Goal: Book appointment/travel/reservation

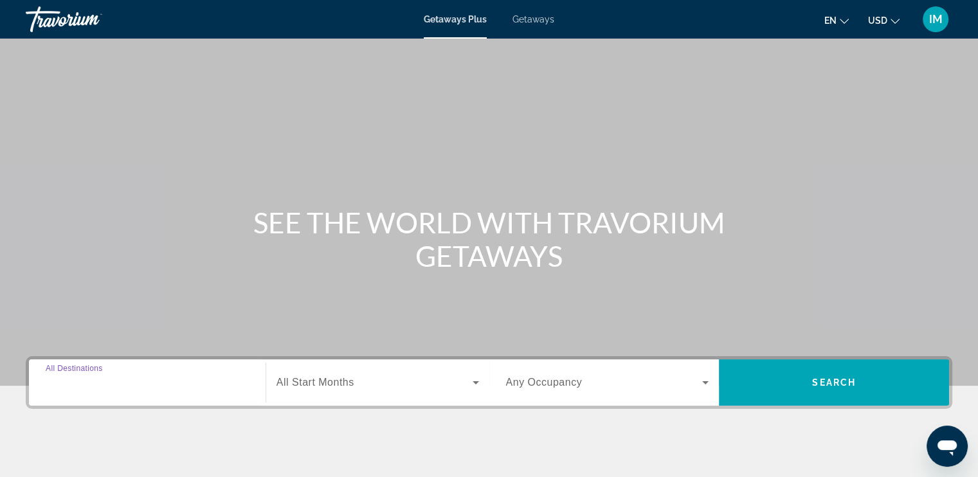
click at [123, 383] on input "Destination All Destinations" at bounding box center [147, 382] width 203 height 15
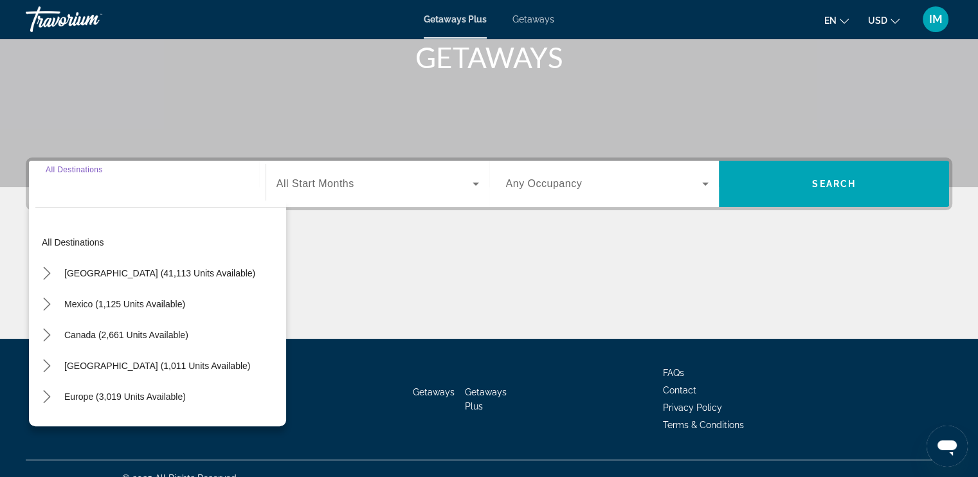
scroll to position [217, 0]
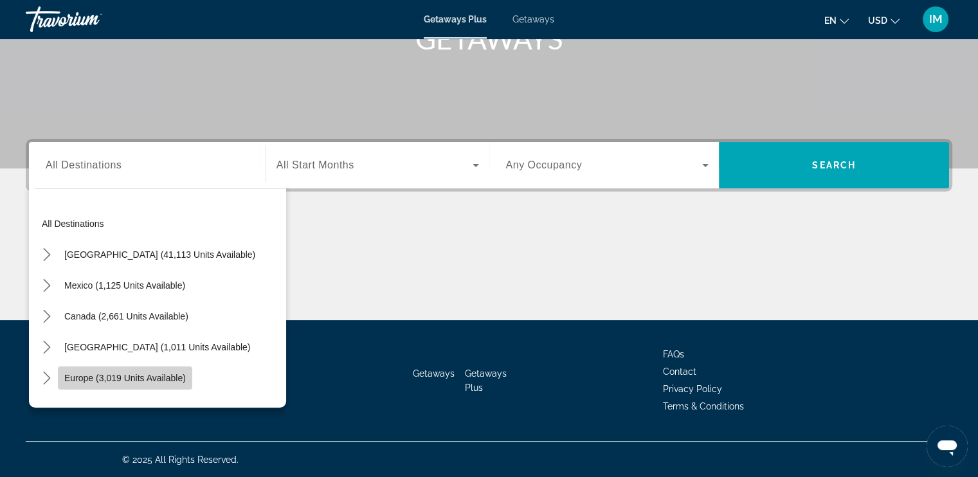
click at [132, 375] on span "Europe (3,019 units available)" at bounding box center [125, 378] width 122 height 10
type input "**********"
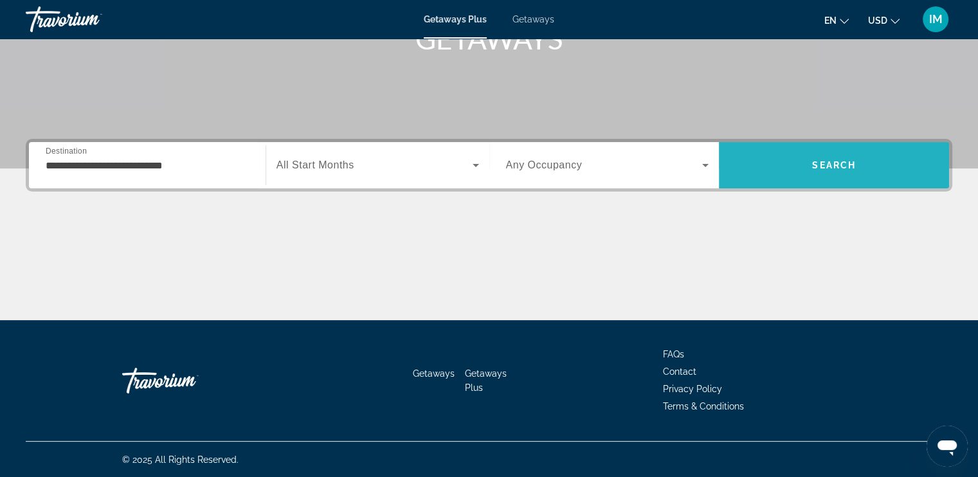
click at [836, 165] on span "Search" at bounding box center [834, 165] width 44 height 10
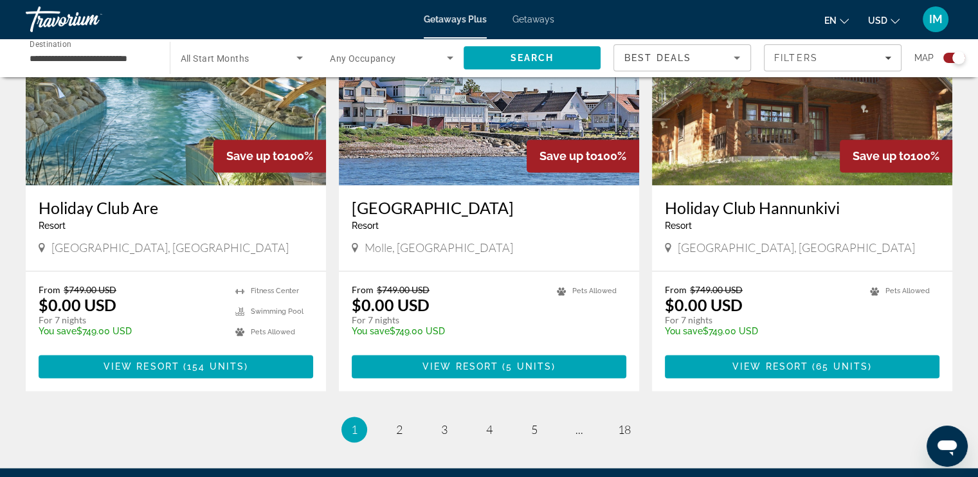
scroll to position [1989, 0]
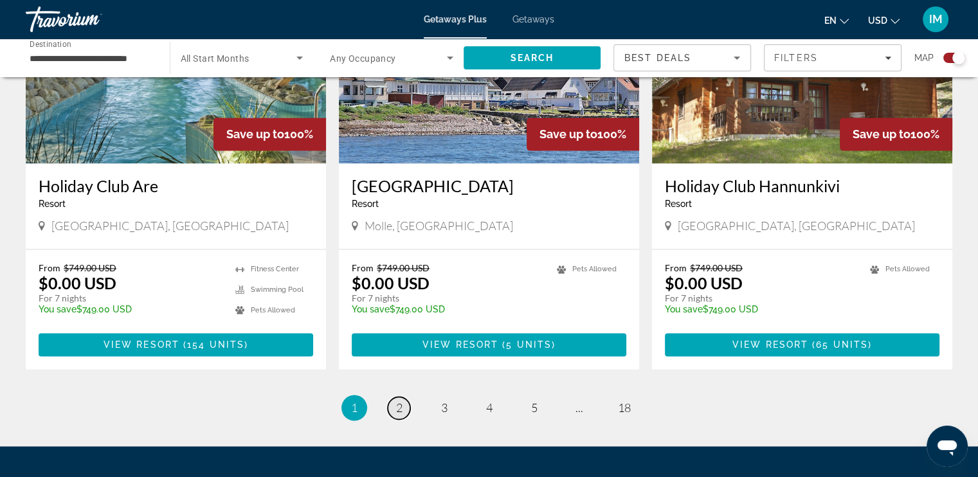
click at [399, 397] on link "page 2" at bounding box center [399, 408] width 23 height 23
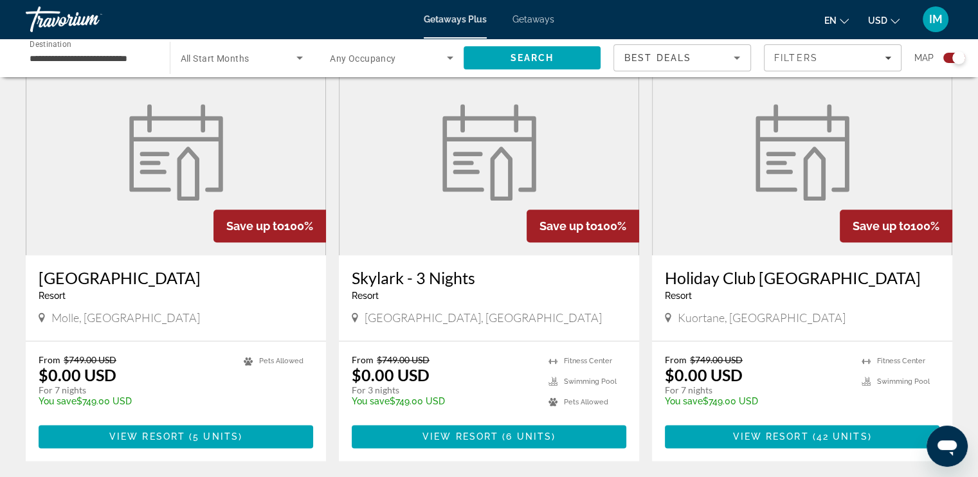
scroll to position [1440, 0]
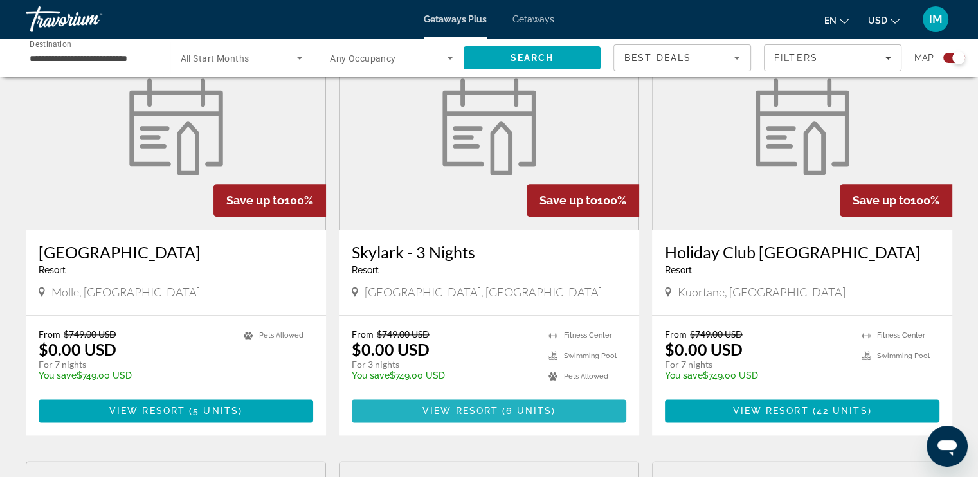
click at [467, 406] on span "View Resort" at bounding box center [460, 411] width 76 height 10
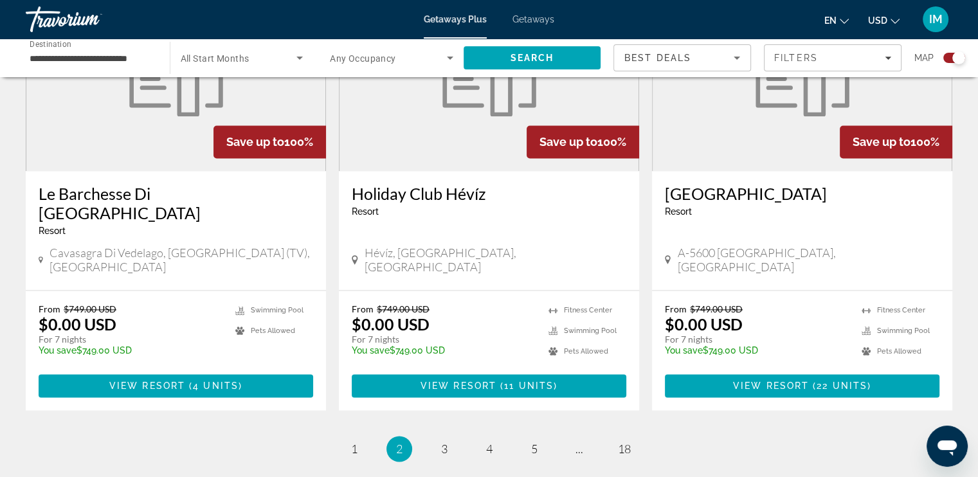
scroll to position [1936, 0]
click at [443, 442] on span "3" at bounding box center [444, 449] width 6 height 14
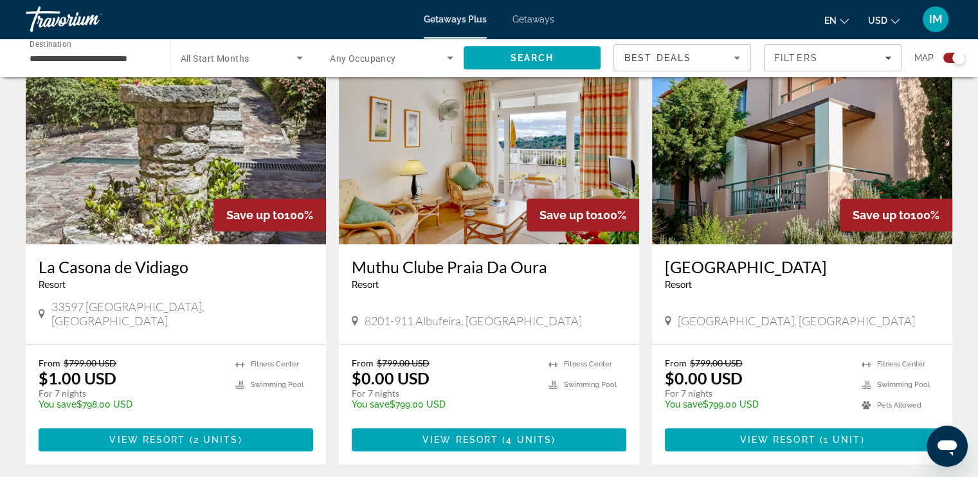
scroll to position [959, 0]
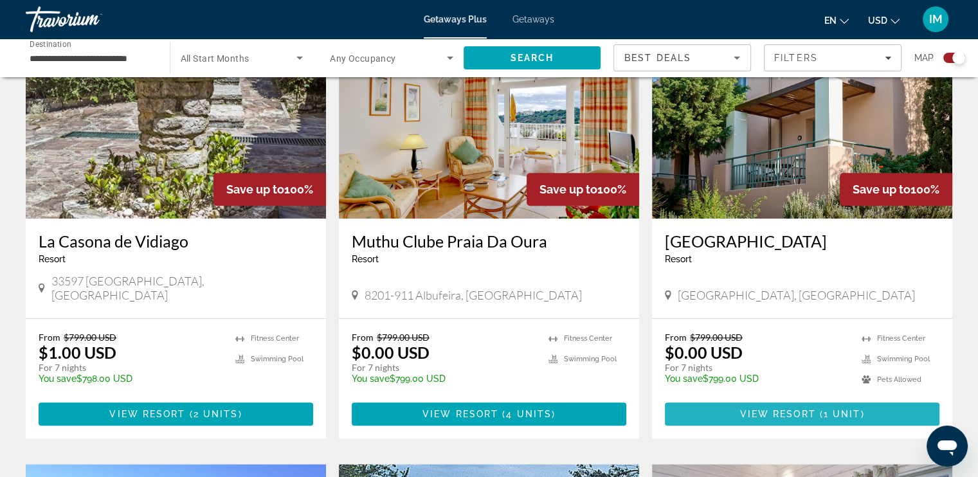
click at [799, 409] on span "View Resort" at bounding box center [777, 414] width 76 height 10
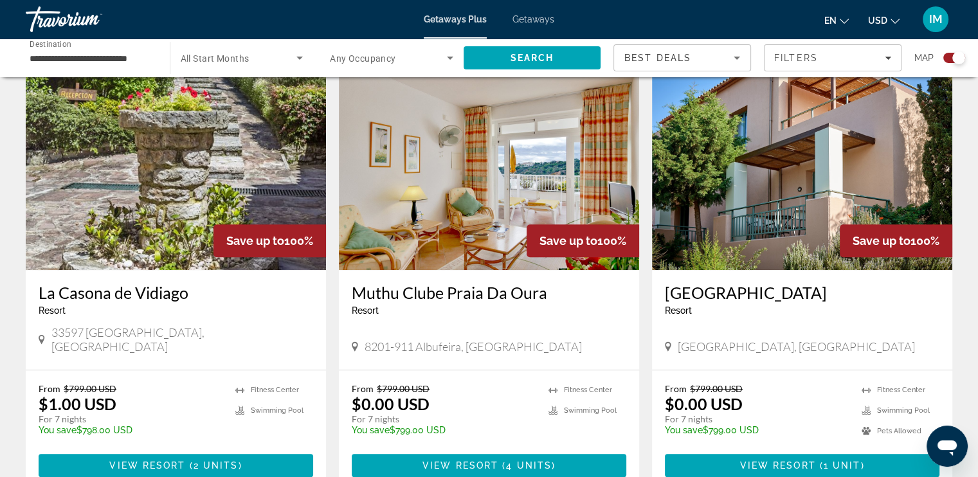
scroll to position [911, 0]
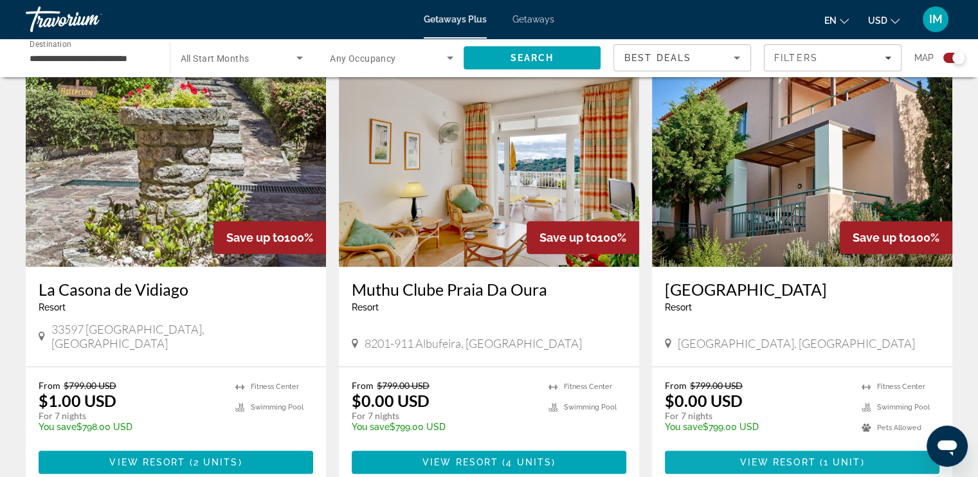
click at [792, 457] on span "View Resort" at bounding box center [777, 462] width 76 height 10
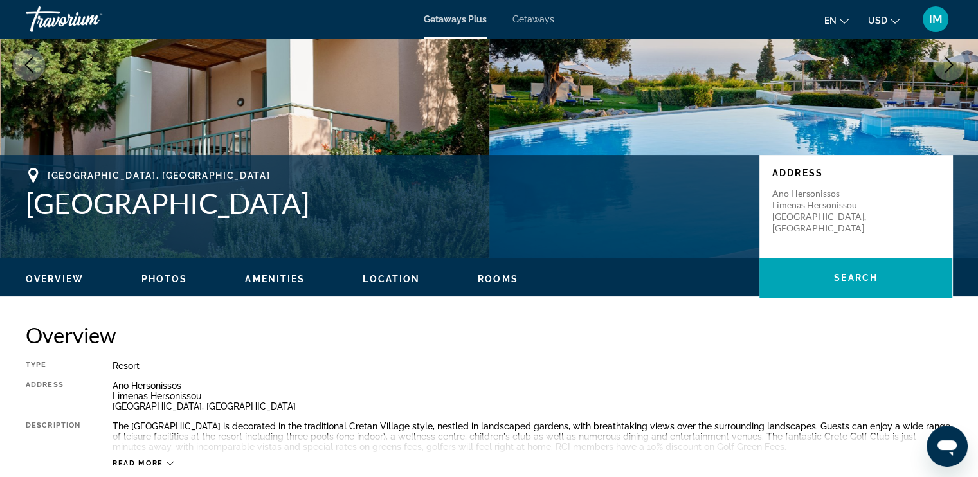
scroll to position [145, 0]
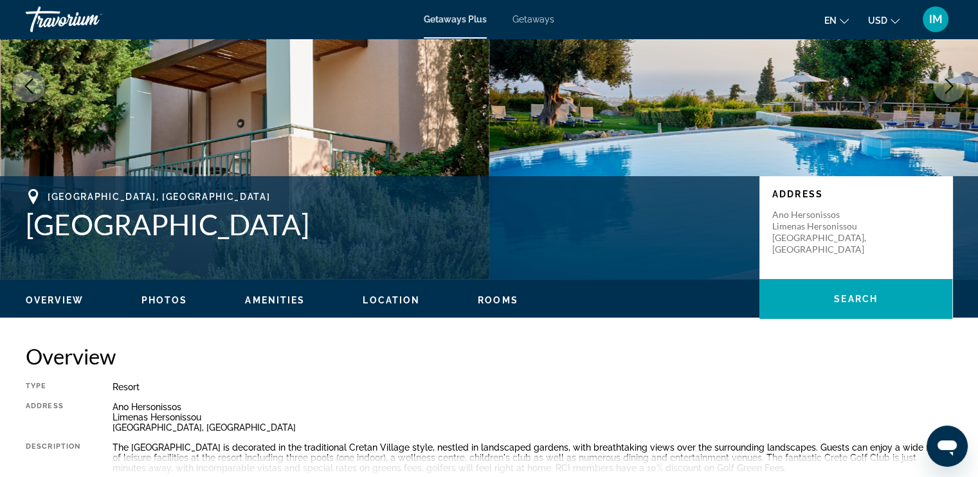
click at [156, 295] on span "Photos" at bounding box center [164, 300] width 46 height 10
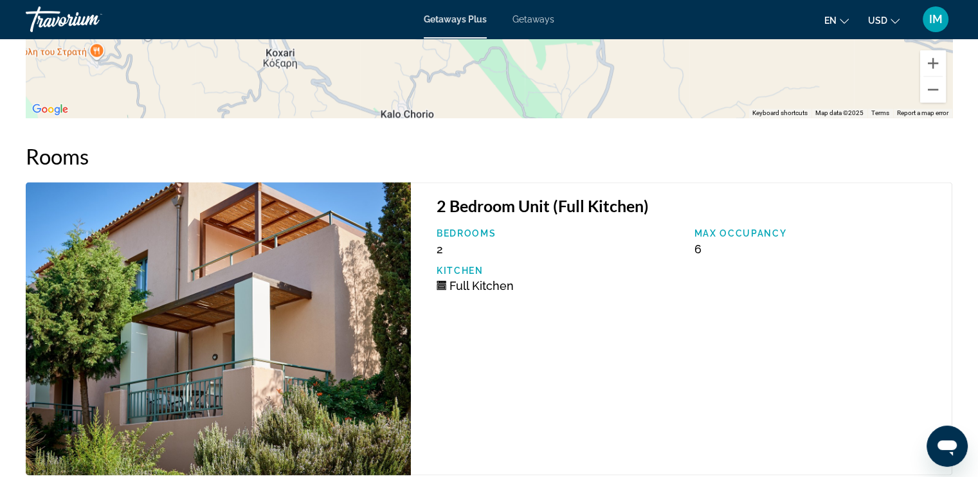
scroll to position [2261, 0]
